Goal: Information Seeking & Learning: Learn about a topic

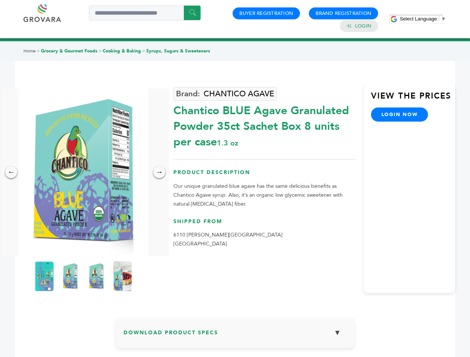
click at [423, 19] on span "Select Language" at bounding box center [418, 19] width 37 height 6
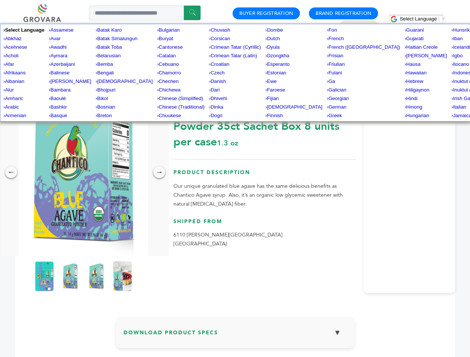
click at [83, 172] on img at bounding box center [84, 173] width 130 height 168
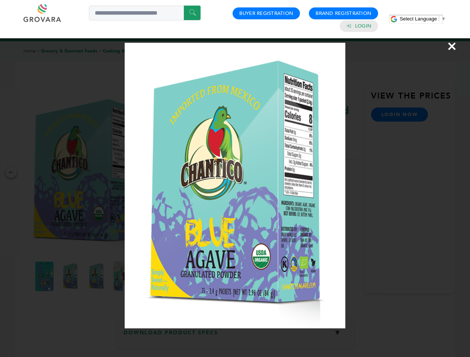
click at [11, 172] on div "×" at bounding box center [235, 178] width 470 height 357
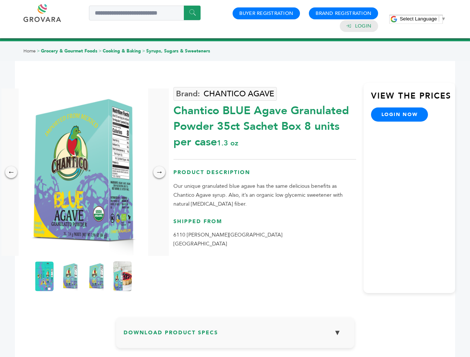
click at [159, 172] on div "→" at bounding box center [159, 172] width 12 height 12
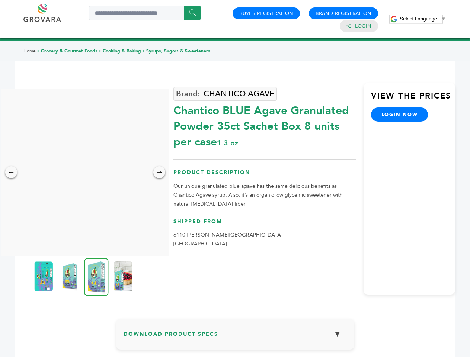
click at [44, 277] on img at bounding box center [43, 277] width 19 height 30
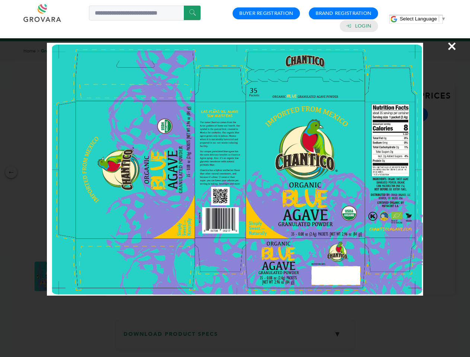
click at [70, 277] on div "×" at bounding box center [235, 178] width 470 height 357
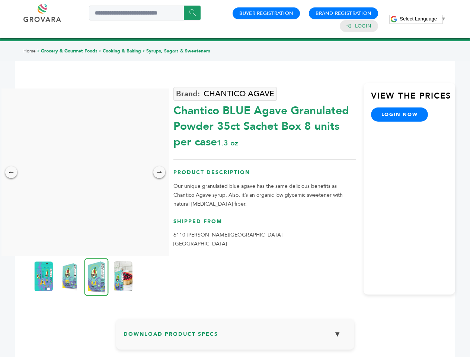
click at [96, 277] on img at bounding box center [97, 277] width 24 height 38
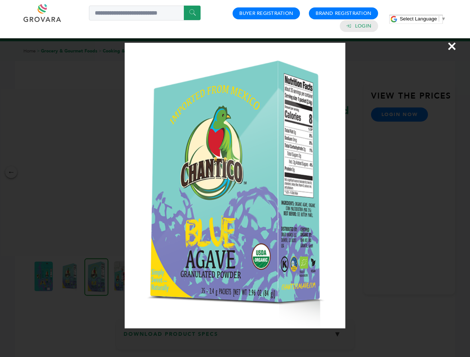
click at [122, 277] on div "×" at bounding box center [235, 178] width 470 height 357
